Goal: Navigation & Orientation: Find specific page/section

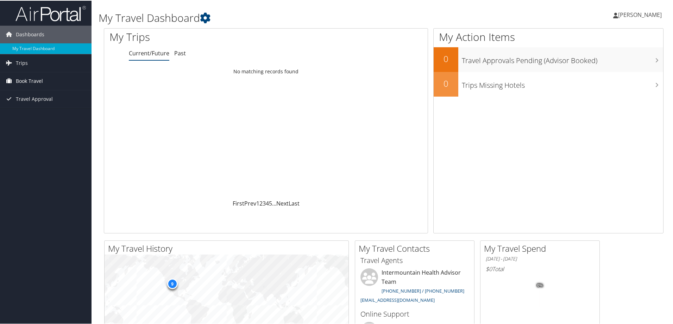
click at [25, 78] on span "Book Travel" at bounding box center [29, 80] width 27 height 18
click at [19, 133] on span "Travel Approval" at bounding box center [34, 130] width 37 height 18
click at [23, 63] on span "Trips" at bounding box center [22, 63] width 12 height 18
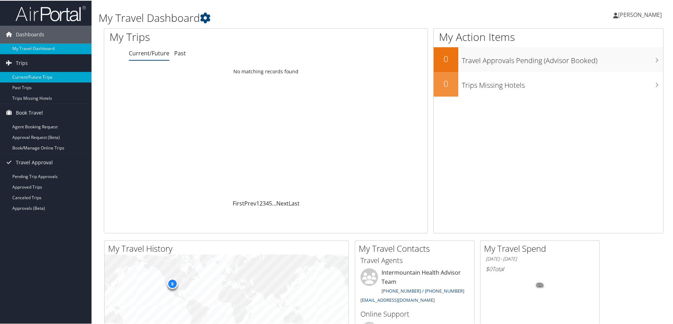
click at [27, 76] on link "Current/Future Trips" at bounding box center [46, 76] width 92 height 11
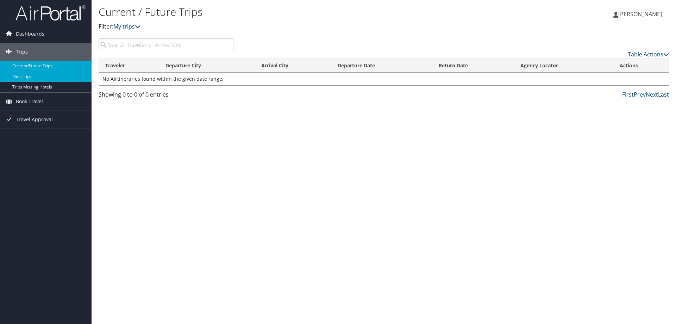
click at [39, 77] on link "Past Trips" at bounding box center [46, 76] width 92 height 11
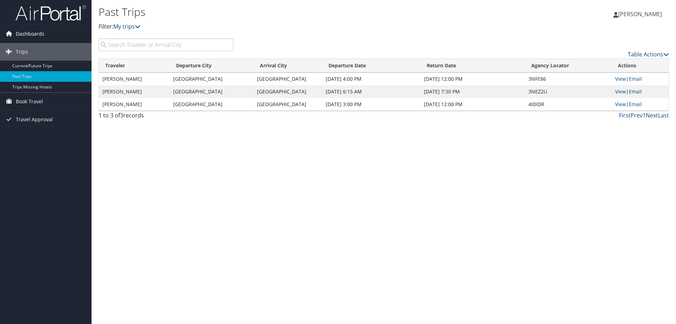
click at [17, 31] on span "Dashboards" at bounding box center [30, 34] width 29 height 18
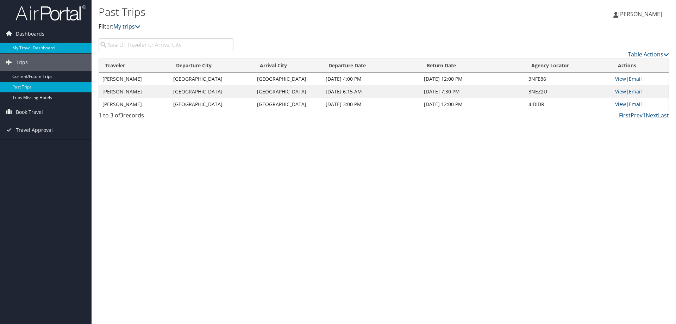
click at [23, 50] on link "My Travel Dashboard" at bounding box center [46, 48] width 92 height 11
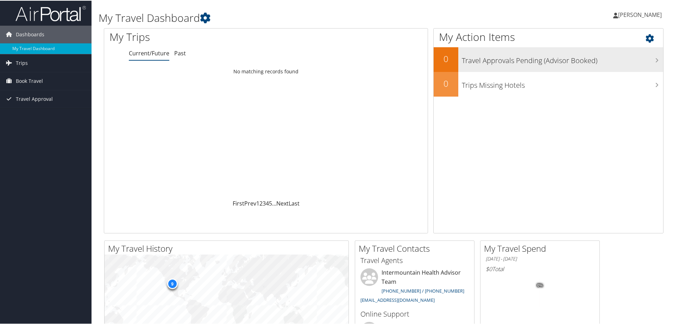
click at [517, 61] on h3 "Travel Approvals Pending (Advisor Booked)" at bounding box center [562, 57] width 201 height 13
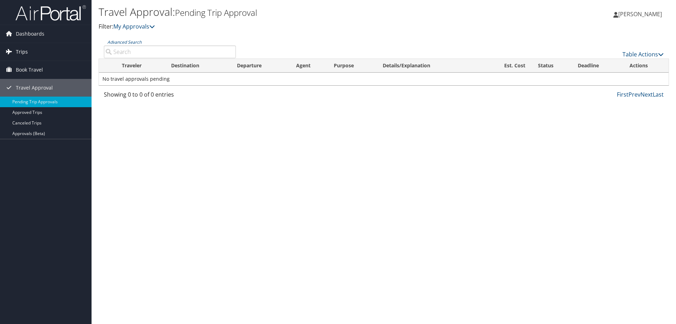
click at [49, 50] on link "Trips" at bounding box center [46, 52] width 92 height 18
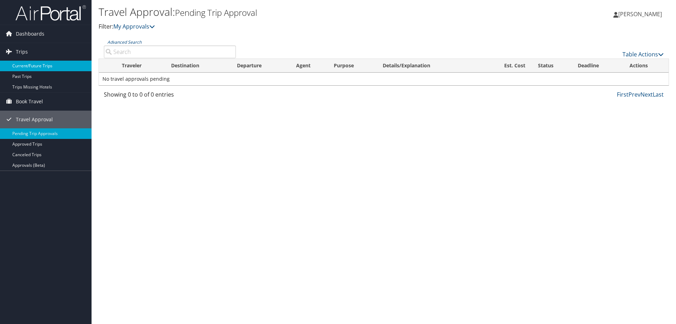
click at [33, 66] on link "Current/Future Trips" at bounding box center [46, 66] width 92 height 11
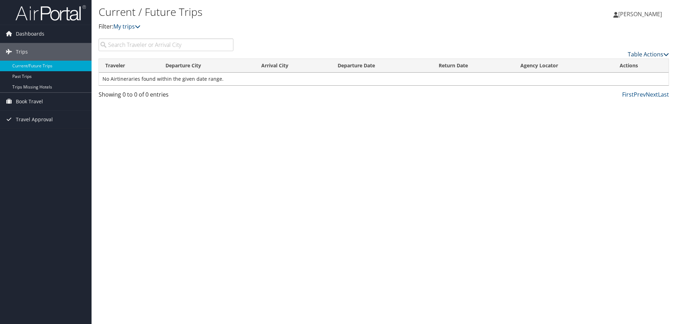
click at [652, 51] on link "Table Actions" at bounding box center [648, 54] width 41 height 8
click at [134, 25] on div at bounding box center [338, 162] width 676 height 324
drag, startPoint x: 441, startPoint y: 133, endPoint x: 428, endPoint y: 155, distance: 25.6
click at [434, 145] on div "Current / Future Trips Filter: My trips Anna Chavarria Anna Chavarria My Settin…" at bounding box center [384, 162] width 585 height 324
click at [639, 54] on link "Table Actions" at bounding box center [648, 54] width 41 height 8
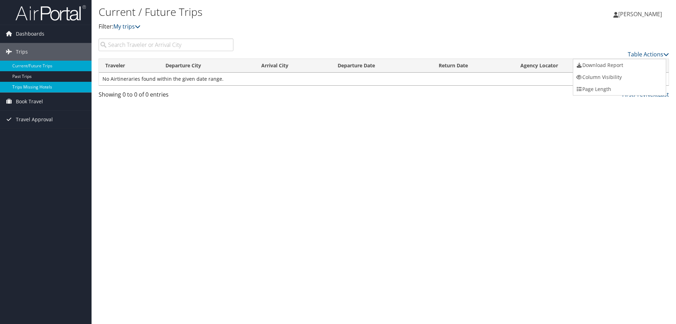
click at [29, 85] on link "Trips Missing Hotels" at bounding box center [46, 87] width 92 height 11
